Goal: Download file/media

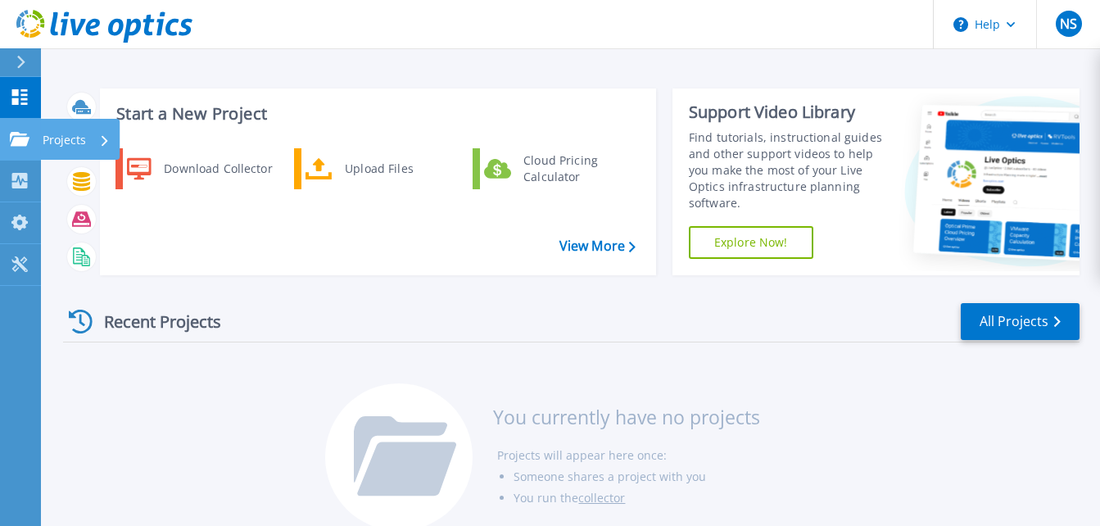
click at [65, 142] on p "Projects" at bounding box center [64, 140] width 43 height 43
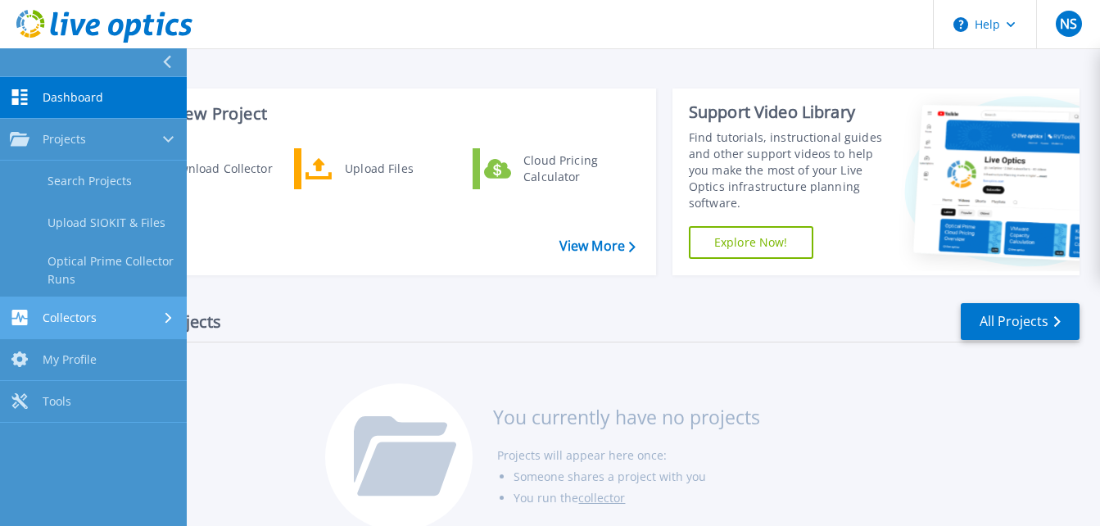
click at [83, 314] on span "Collectors" at bounding box center [70, 317] width 54 height 15
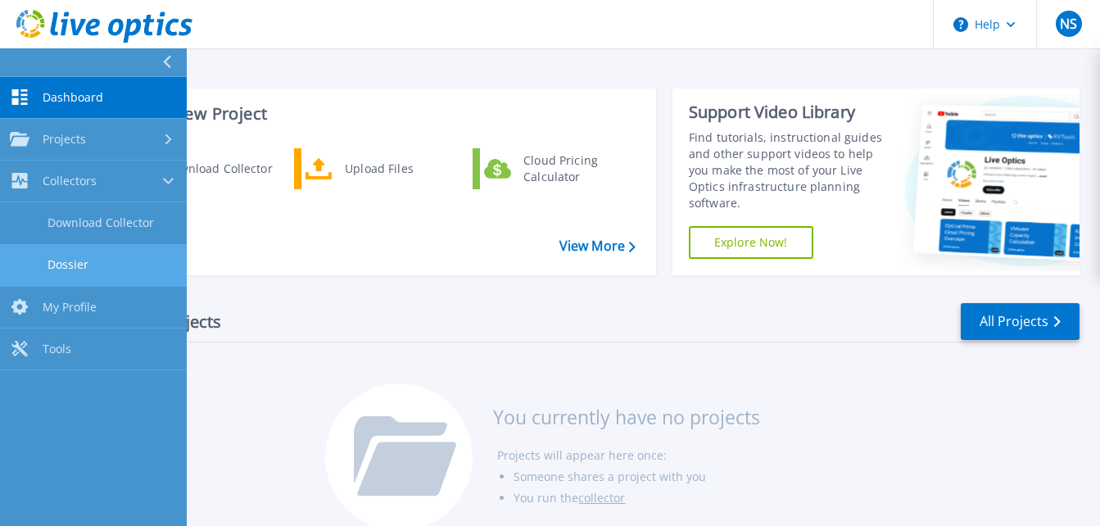
click at [79, 268] on link "Dossier" at bounding box center [93, 265] width 187 height 42
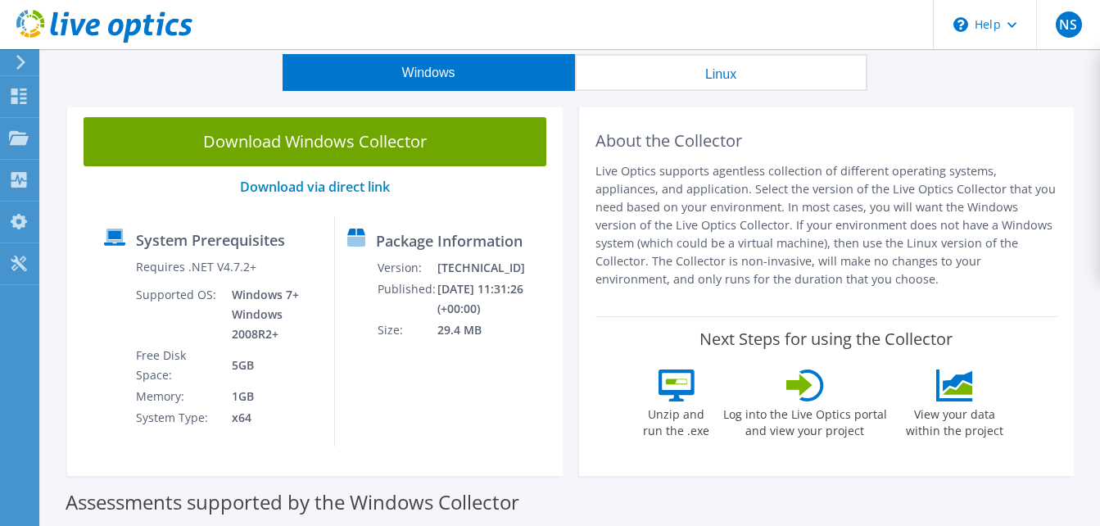
scroll to position [82, 0]
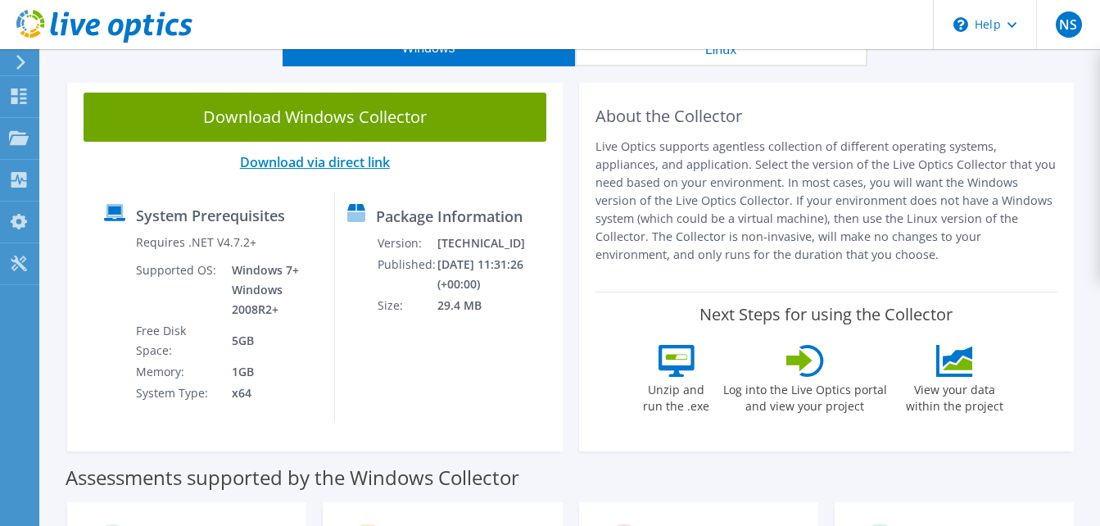
click at [364, 164] on link "Download via direct link" at bounding box center [315, 162] width 150 height 18
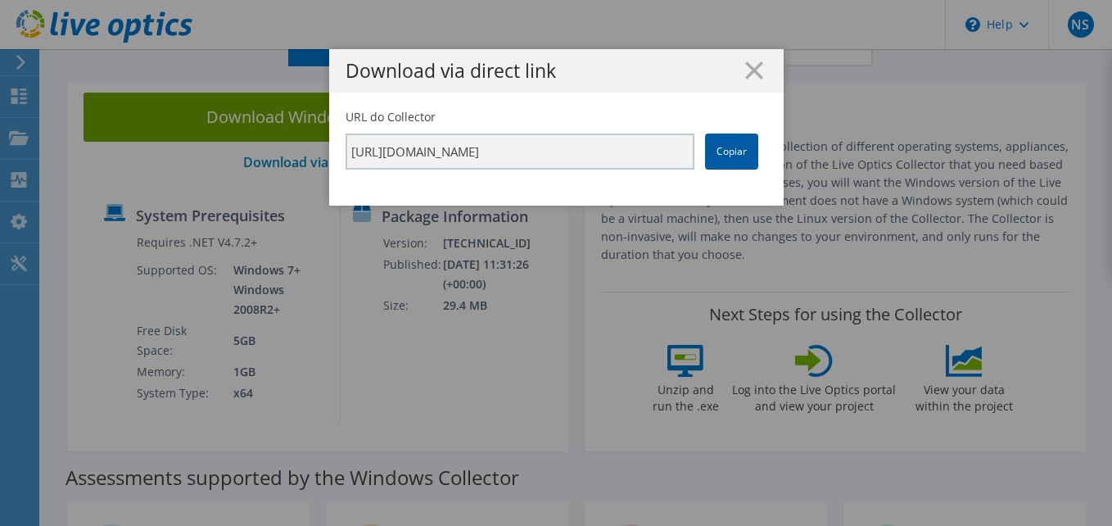
click at [719, 151] on link "Copiar" at bounding box center [731, 151] width 53 height 36
click at [748, 72] on line at bounding box center [754, 70] width 16 height 16
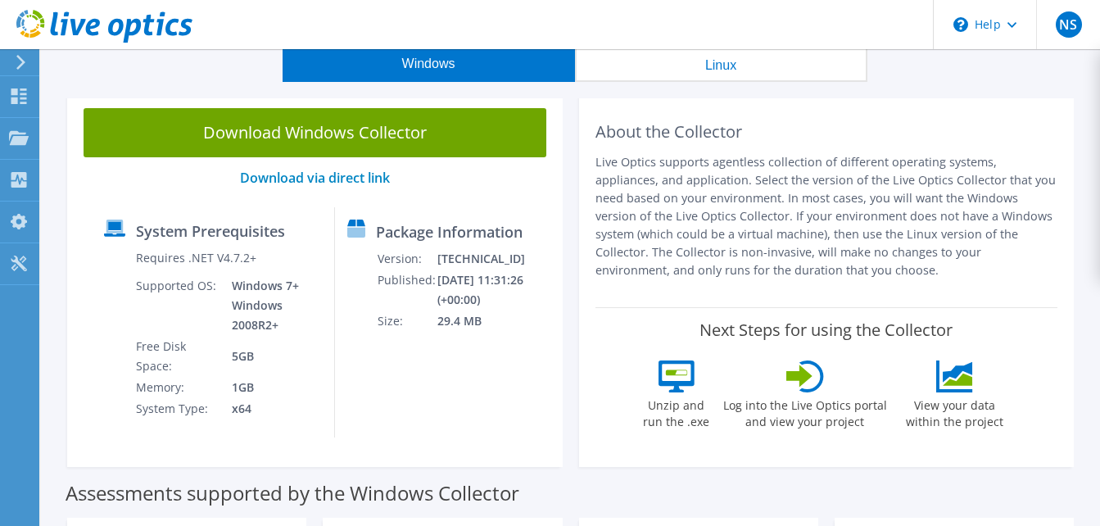
scroll to position [0, 0]
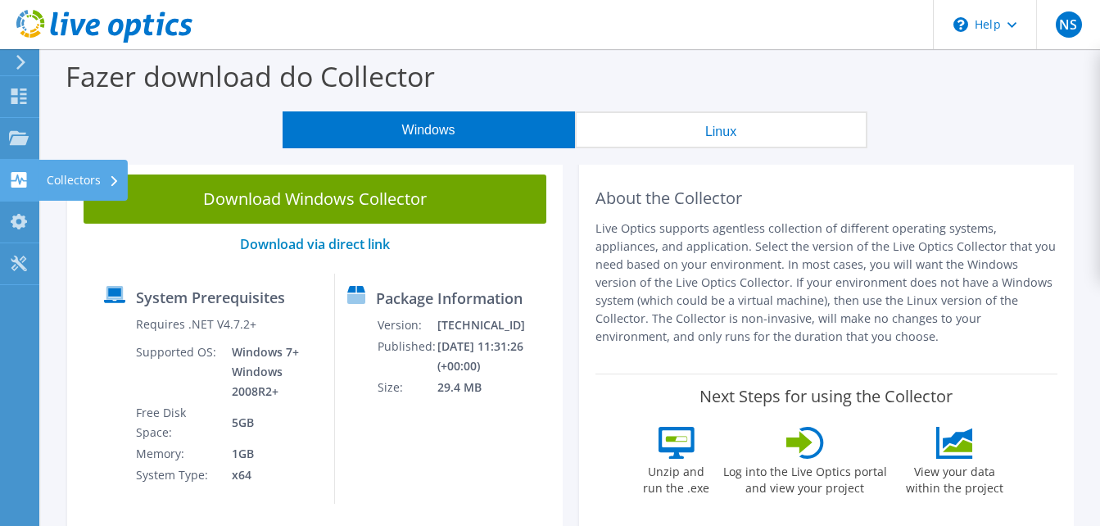
click at [70, 171] on div "Collectors" at bounding box center [82, 180] width 89 height 41
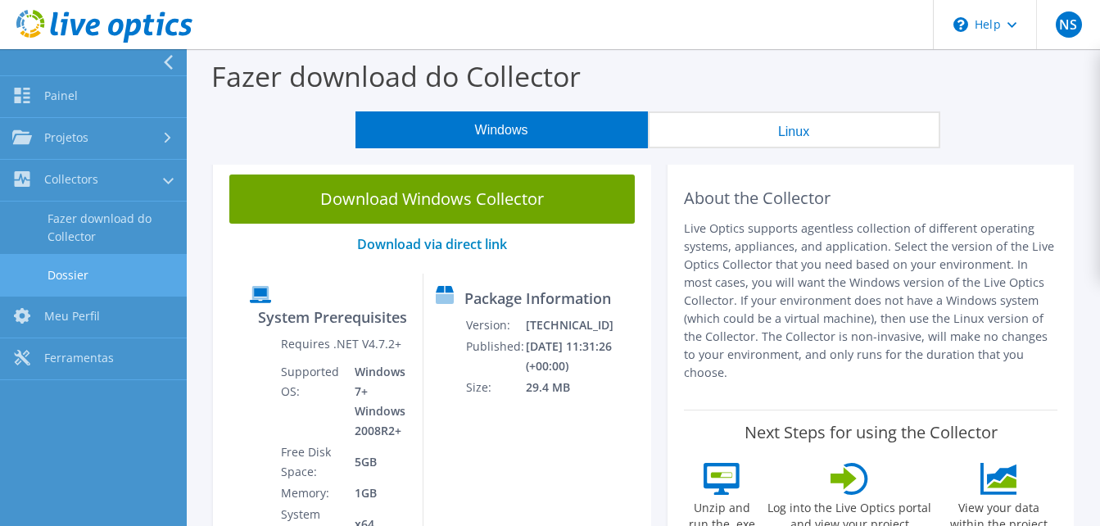
click at [71, 264] on link "Dossier" at bounding box center [93, 275] width 187 height 42
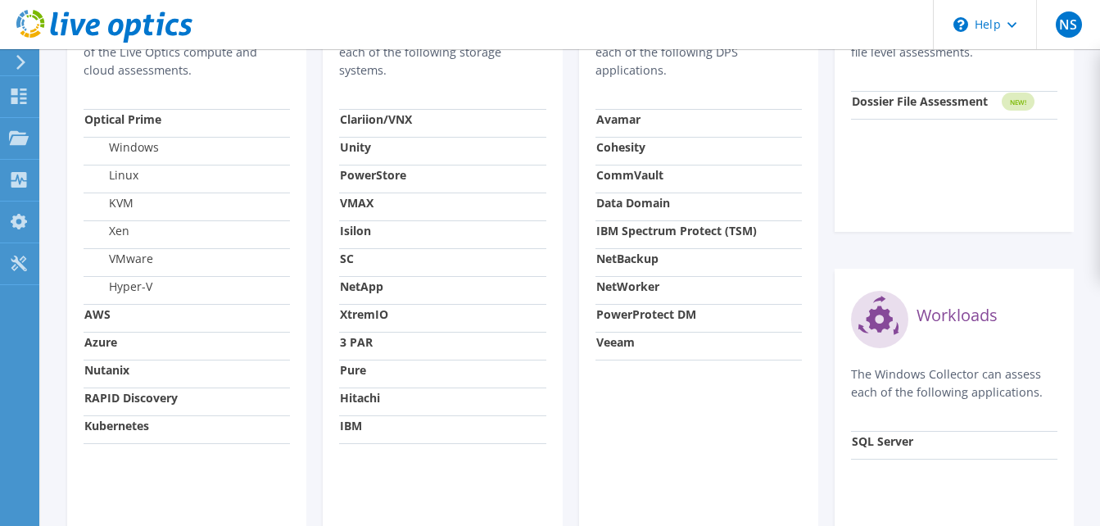
scroll to position [573, 0]
